Goal: Task Accomplishment & Management: Use online tool/utility

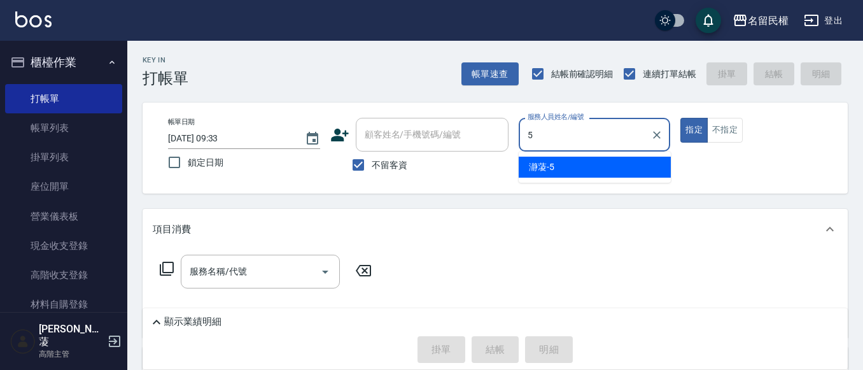
type input "瀞蓤-5"
type button "true"
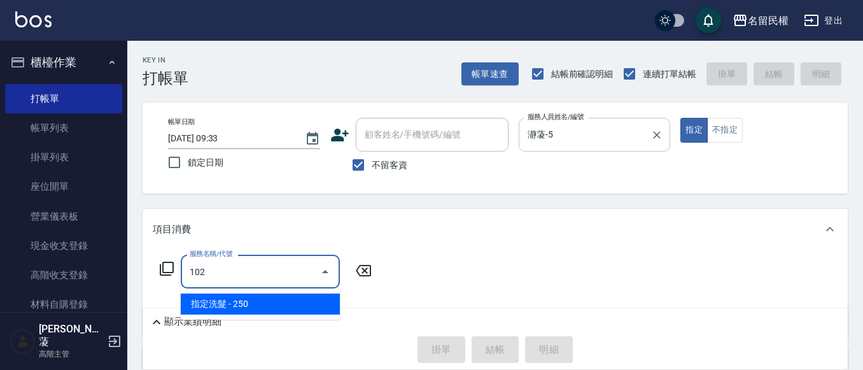
type input "指定洗髮(102)"
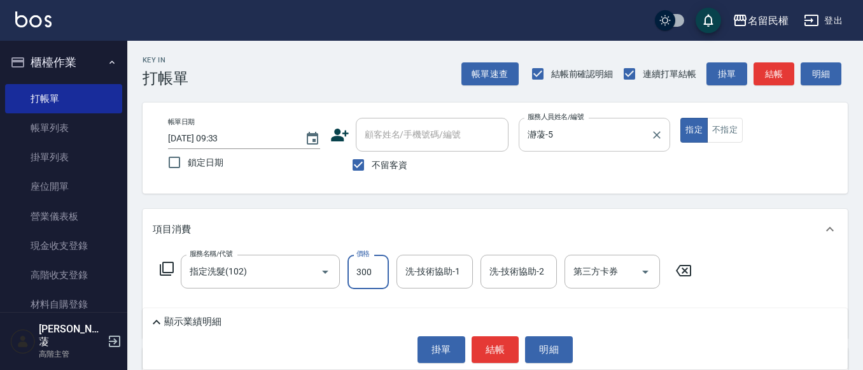
type input "300"
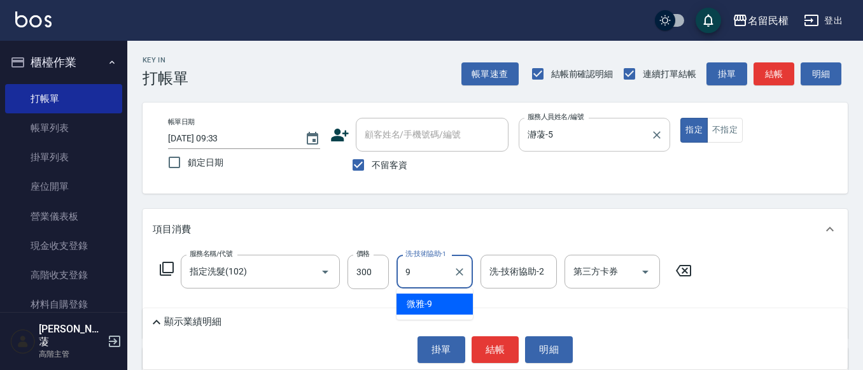
type input "微雅-9"
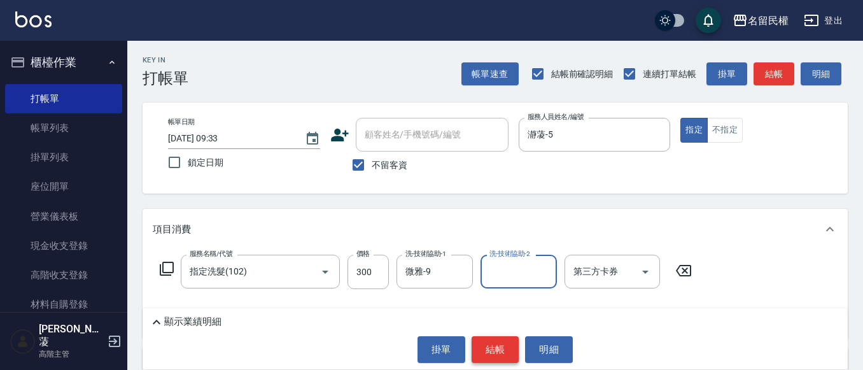
click at [487, 347] on button "結帳" at bounding box center [495, 349] width 48 height 27
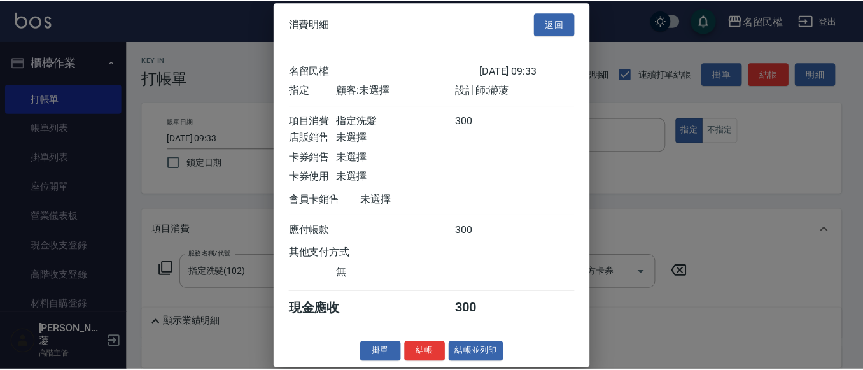
scroll to position [17, 0]
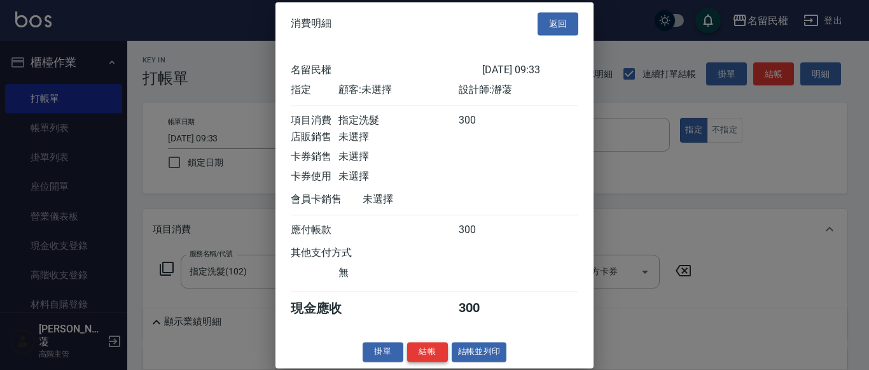
click at [430, 355] on button "結帳" at bounding box center [427, 352] width 41 height 20
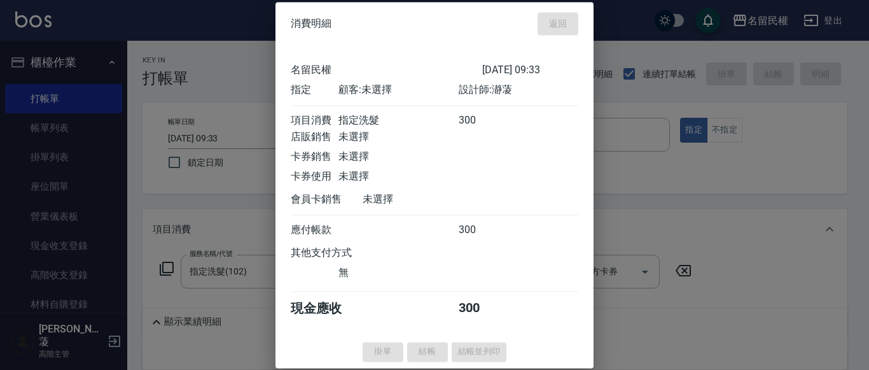
type input "[DATE] 10:55"
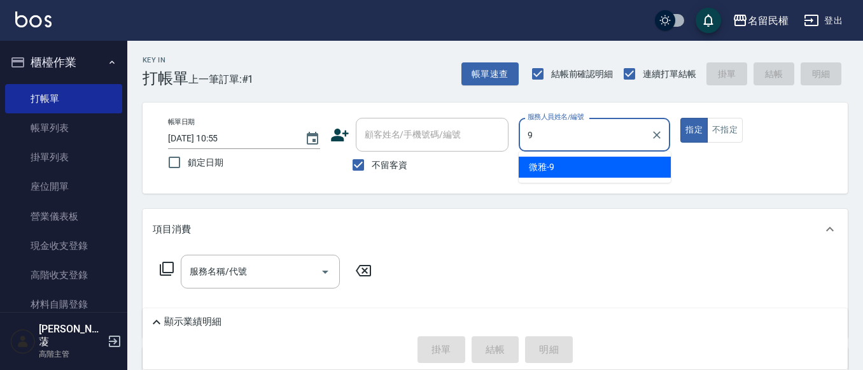
type input "微雅-9"
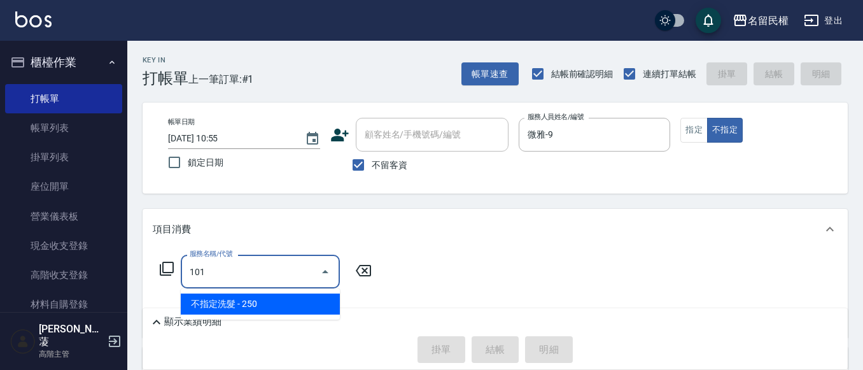
type input "不指定洗髮(101)"
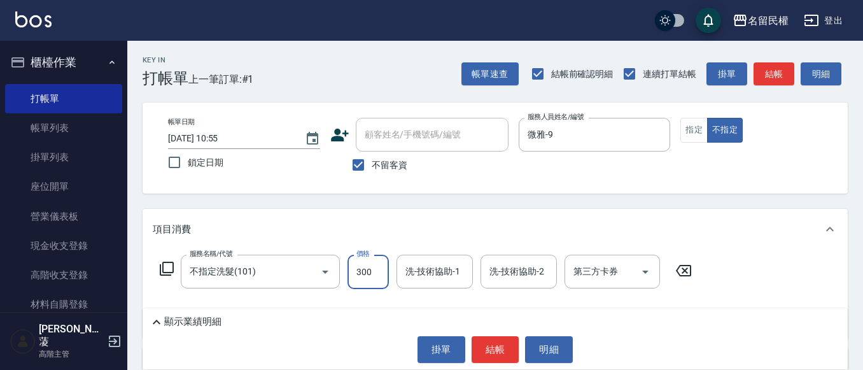
type input "300"
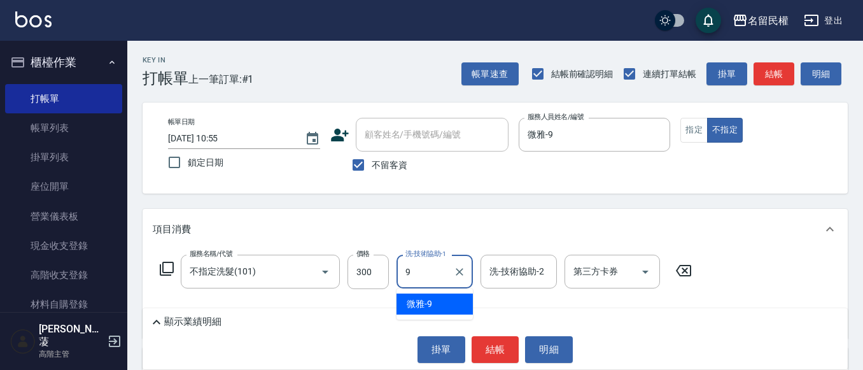
type input "微雅-9"
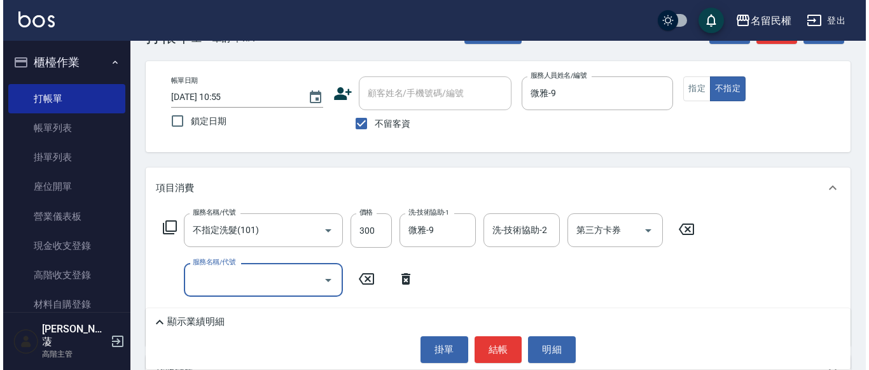
scroll to position [64, 0]
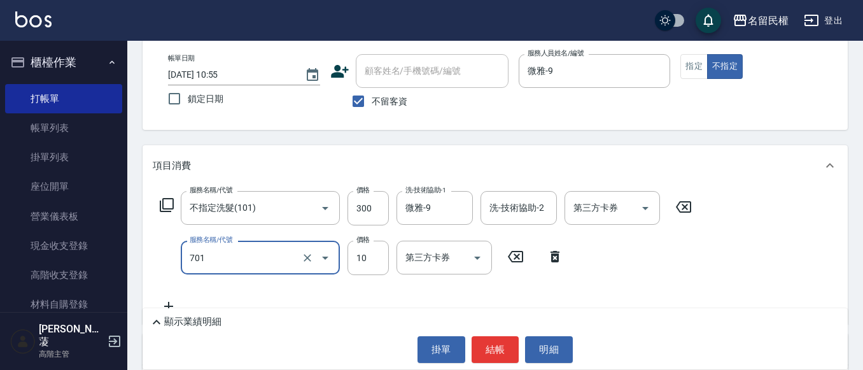
type input "潤絲(701)"
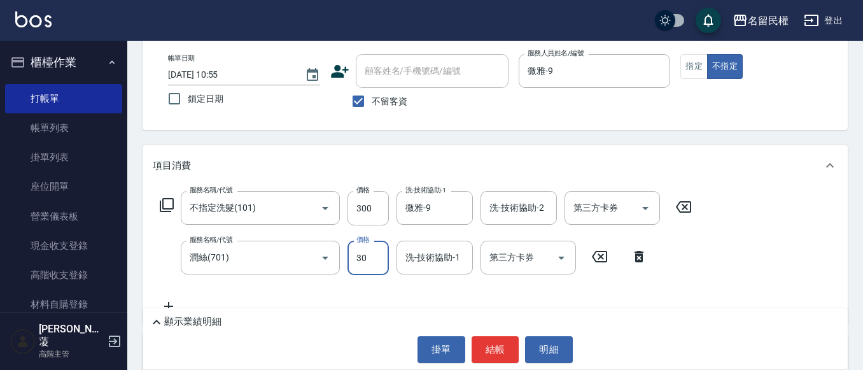
type input "30"
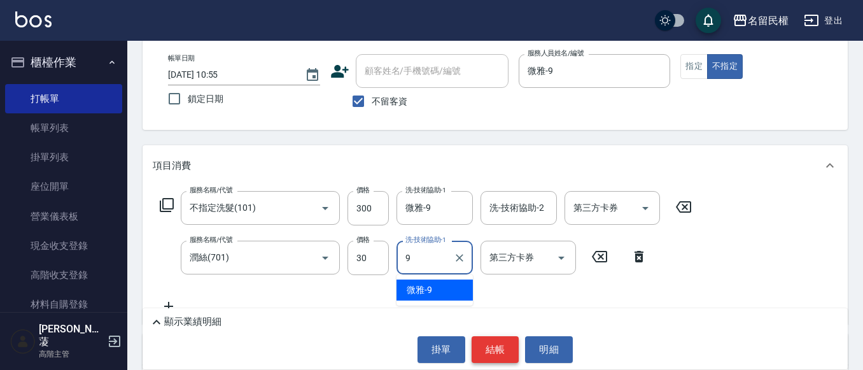
type input "微雅-9"
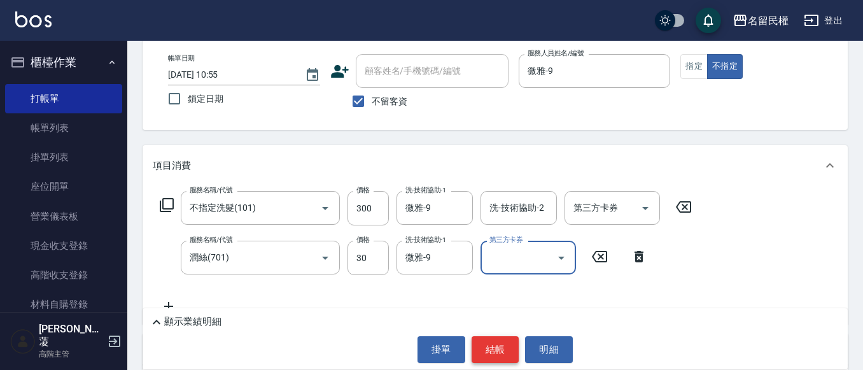
click at [489, 348] on button "結帳" at bounding box center [495, 349] width 48 height 27
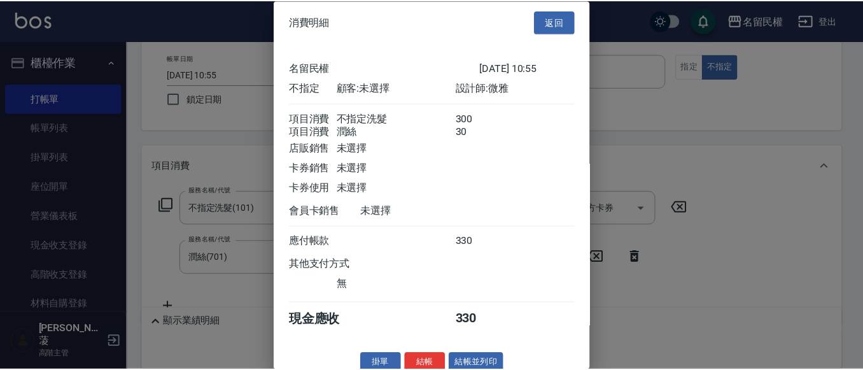
scroll to position [32, 0]
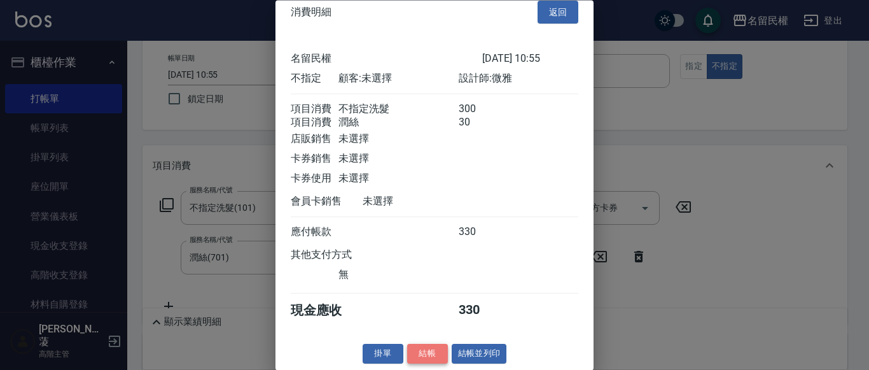
click at [416, 356] on button "結帳" at bounding box center [427, 354] width 41 height 20
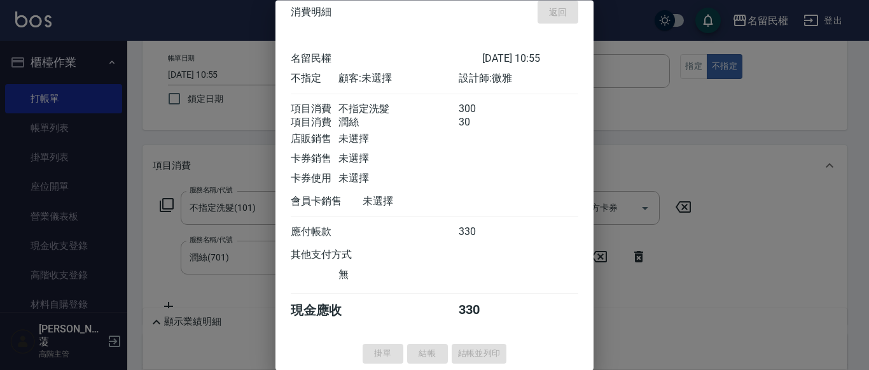
type input "[DATE] 11:17"
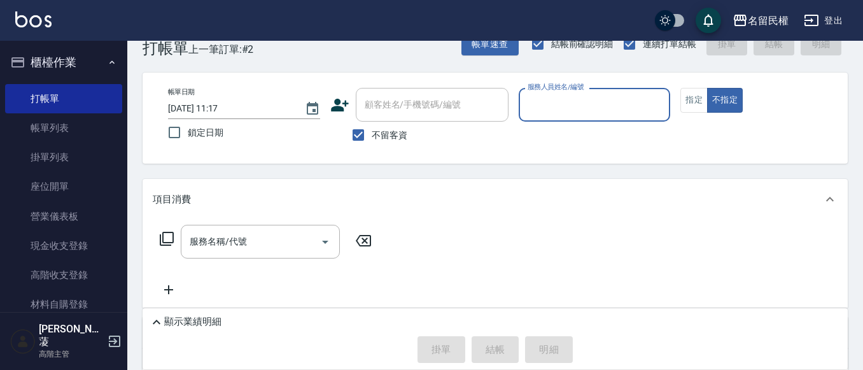
scroll to position [0, 0]
